Goal: Navigation & Orientation: Find specific page/section

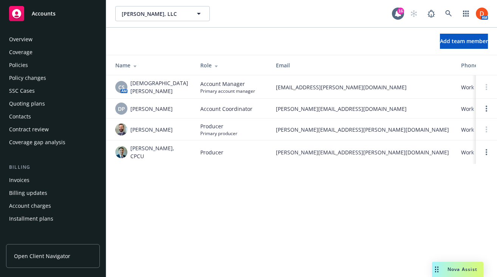
scroll to position [242, 0]
